Goal: Navigation & Orientation: Find specific page/section

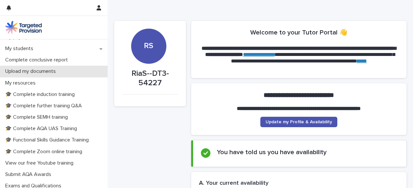
scroll to position [122, 0]
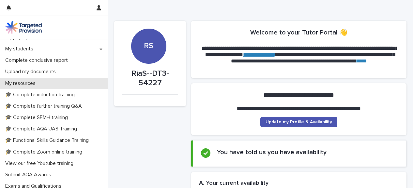
click at [22, 85] on p "My resources" at bounding box center [22, 84] width 38 height 6
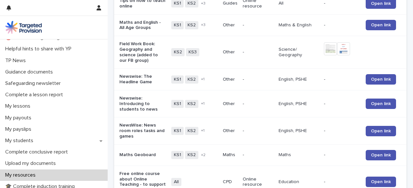
scroll to position [29, 0]
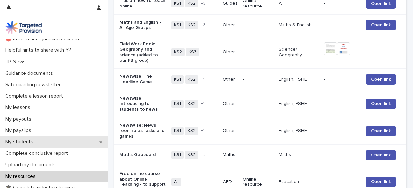
click at [39, 142] on div "My students" at bounding box center [54, 142] width 108 height 11
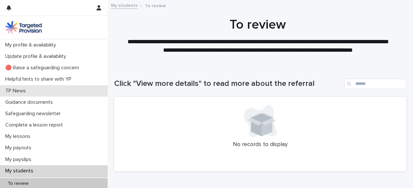
click at [32, 92] on div "TP News" at bounding box center [54, 90] width 108 height 11
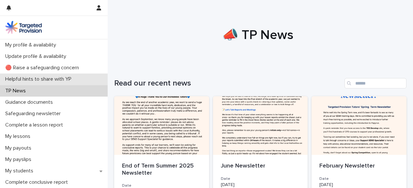
click at [59, 78] on p "Helpful hints to share with YP" at bounding box center [40, 79] width 74 height 6
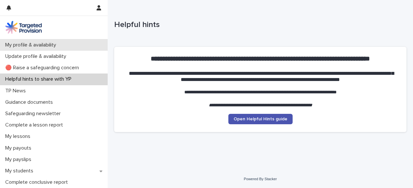
click at [57, 47] on p "My profile & availability" at bounding box center [32, 45] width 59 height 6
